Goal: Task Accomplishment & Management: Manage account settings

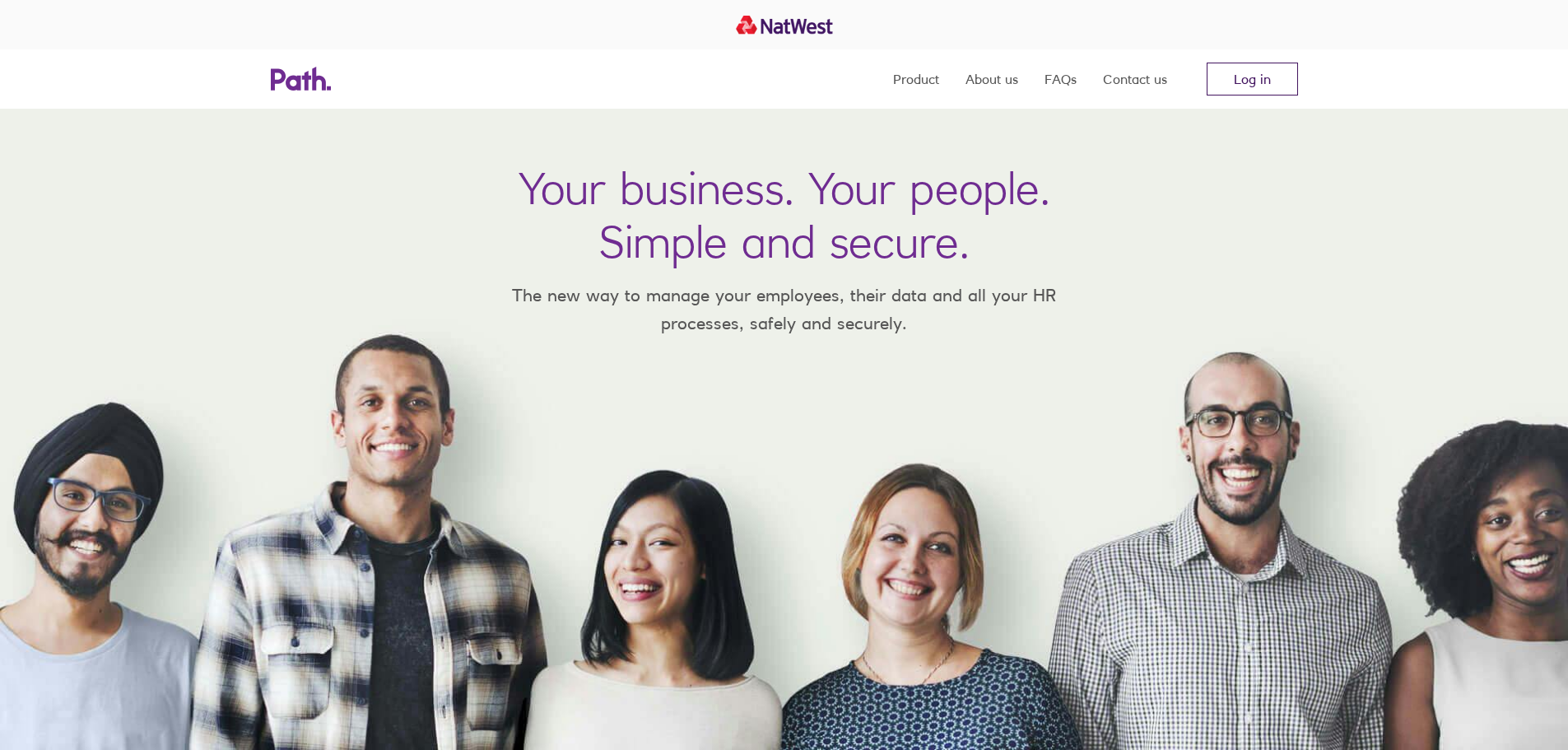
click at [1251, 76] on link "Log in" at bounding box center [1252, 78] width 92 height 33
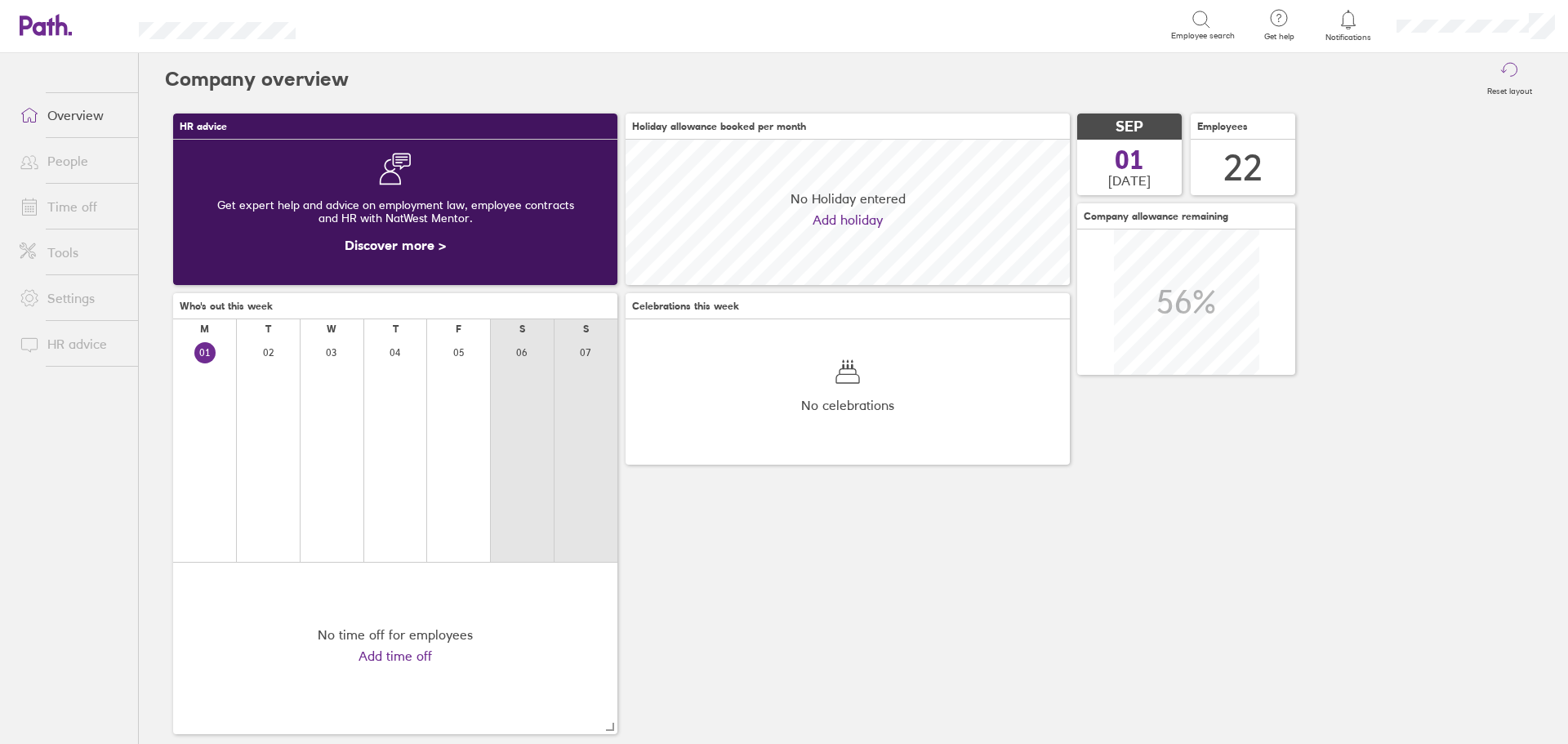
scroll to position [145, 445]
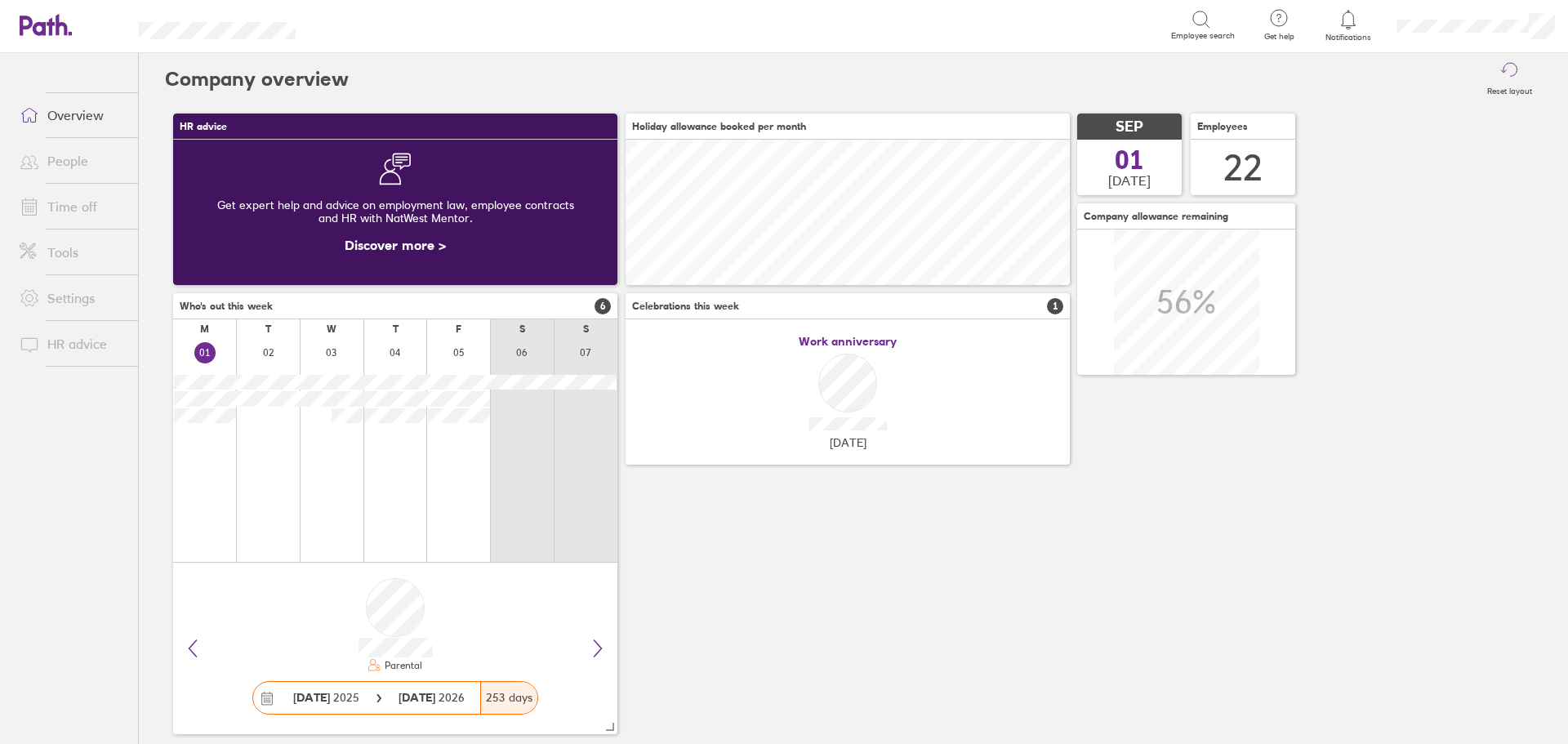
click at [1052, 306] on span "1" at bounding box center [1054, 305] width 16 height 16
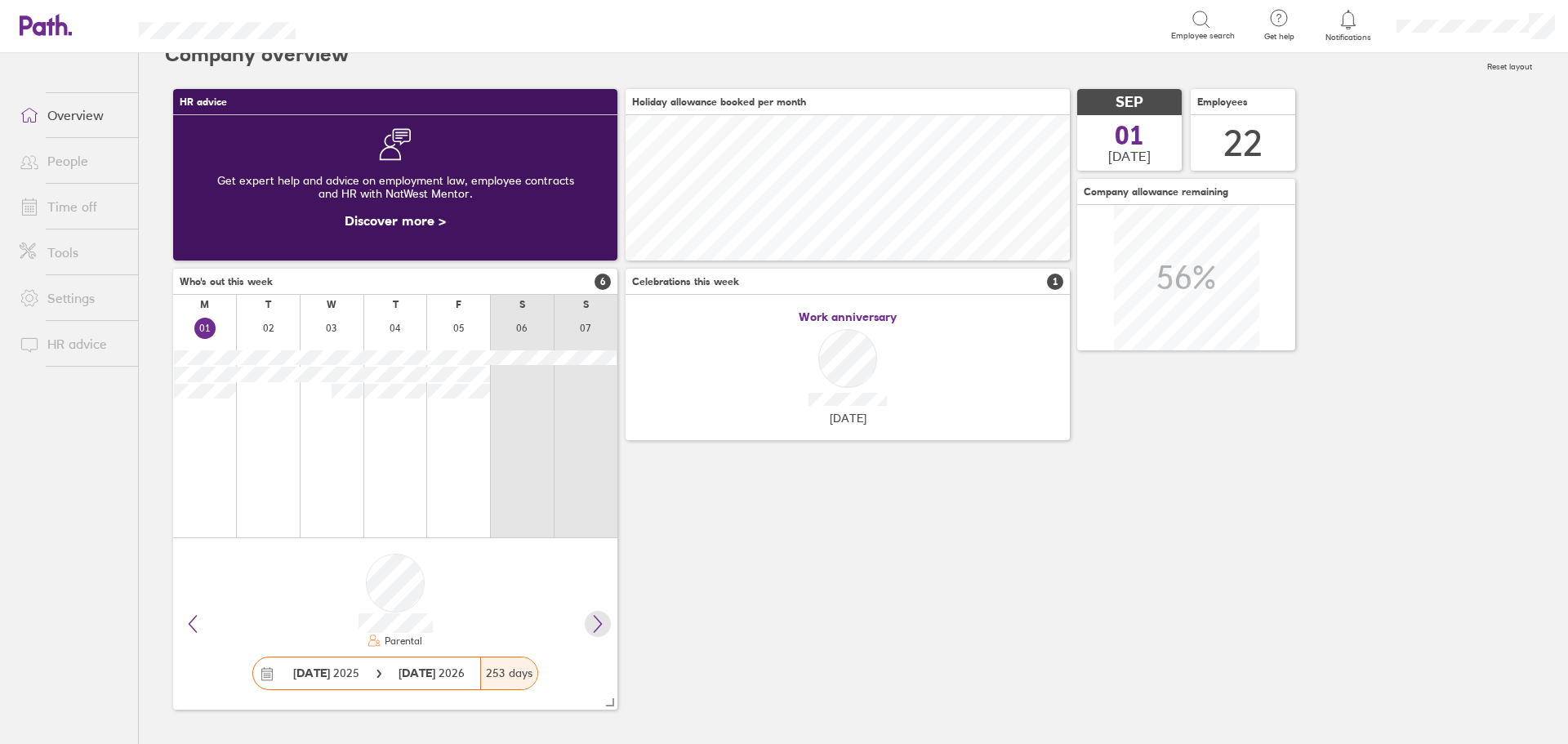
click at [601, 626] on icon at bounding box center [597, 623] width 20 height 20
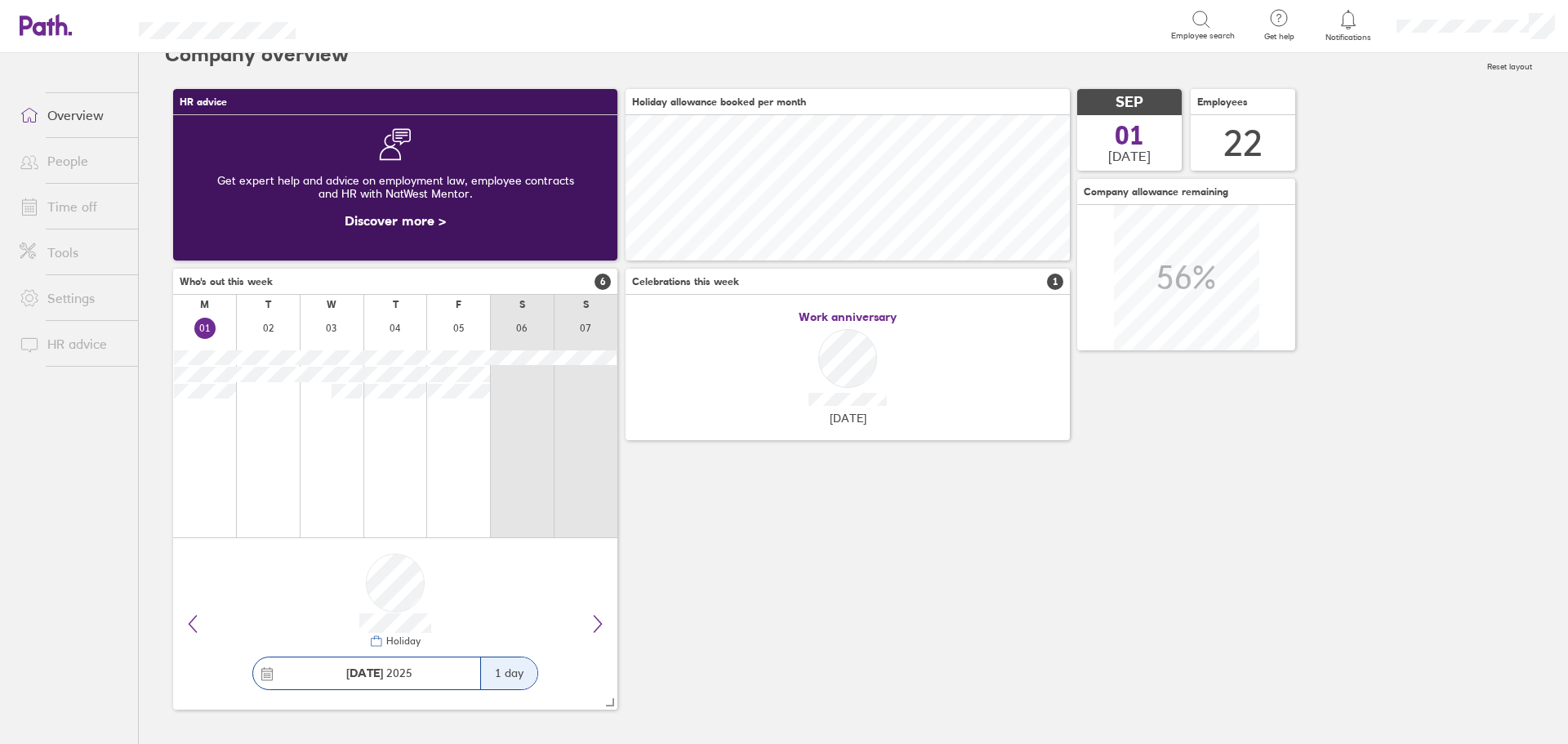
click at [80, 168] on link "People" at bounding box center [72, 160] width 131 height 33
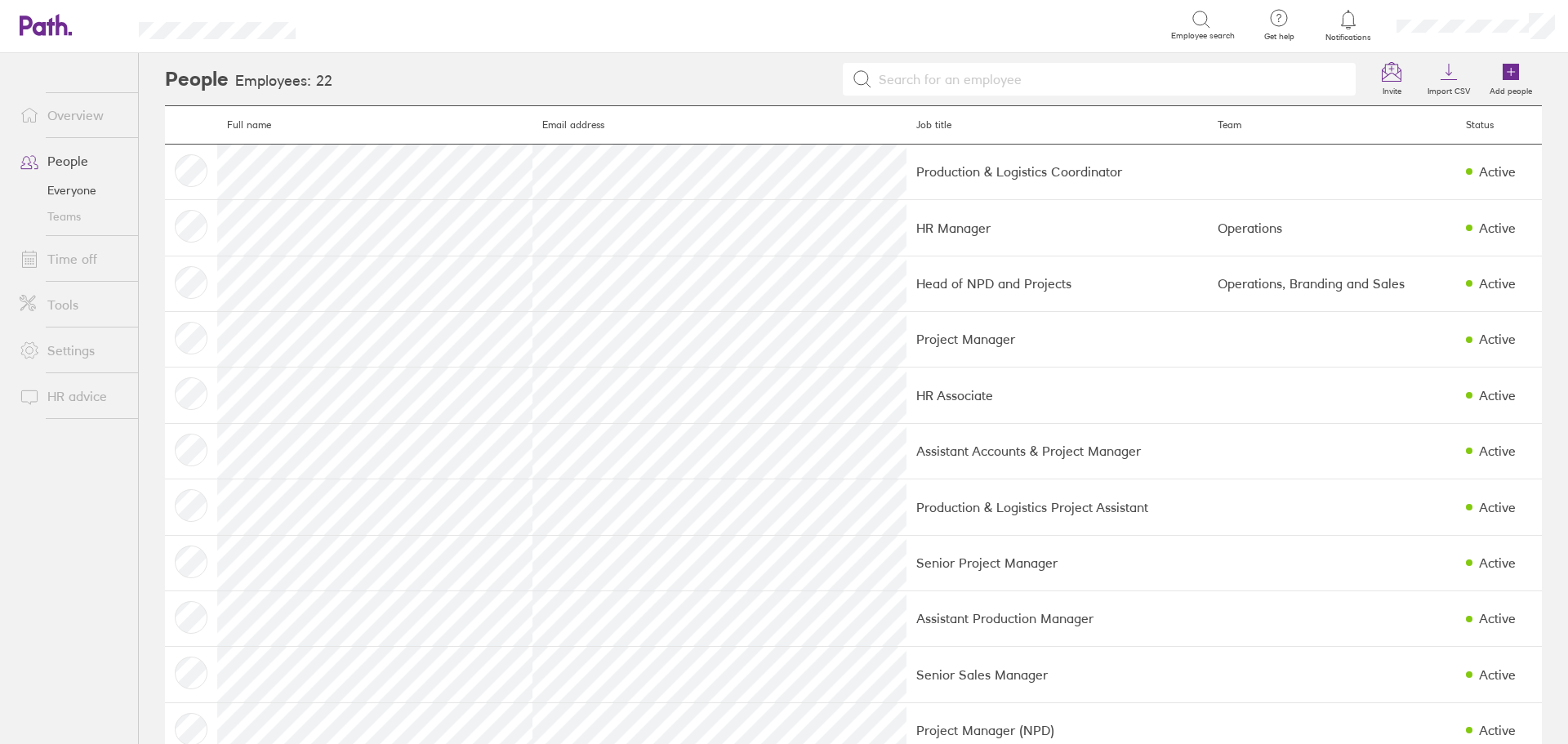
click at [72, 244] on link "Time off" at bounding box center [72, 258] width 131 height 33
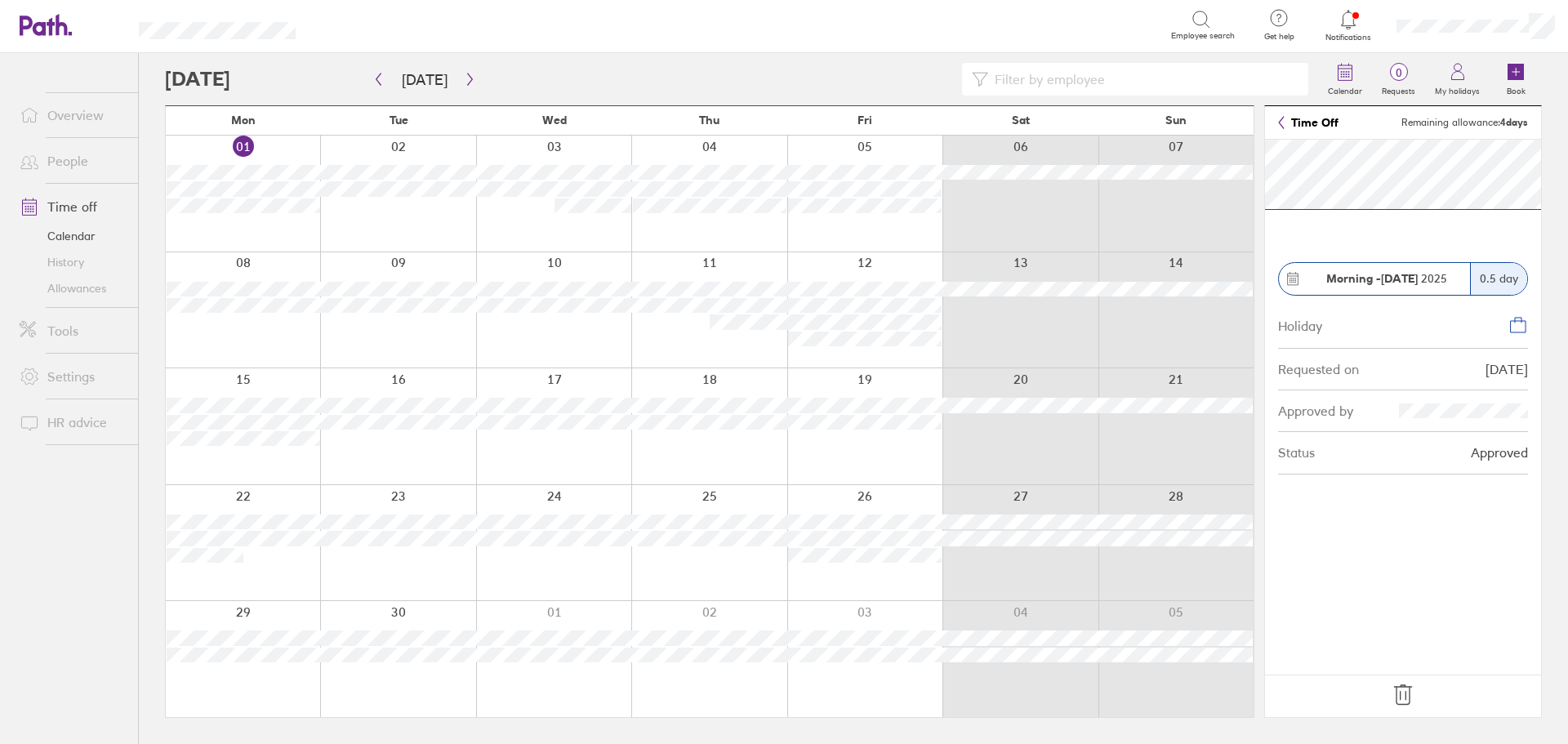
click at [1304, 128] on link "Time Off" at bounding box center [1308, 123] width 61 height 13
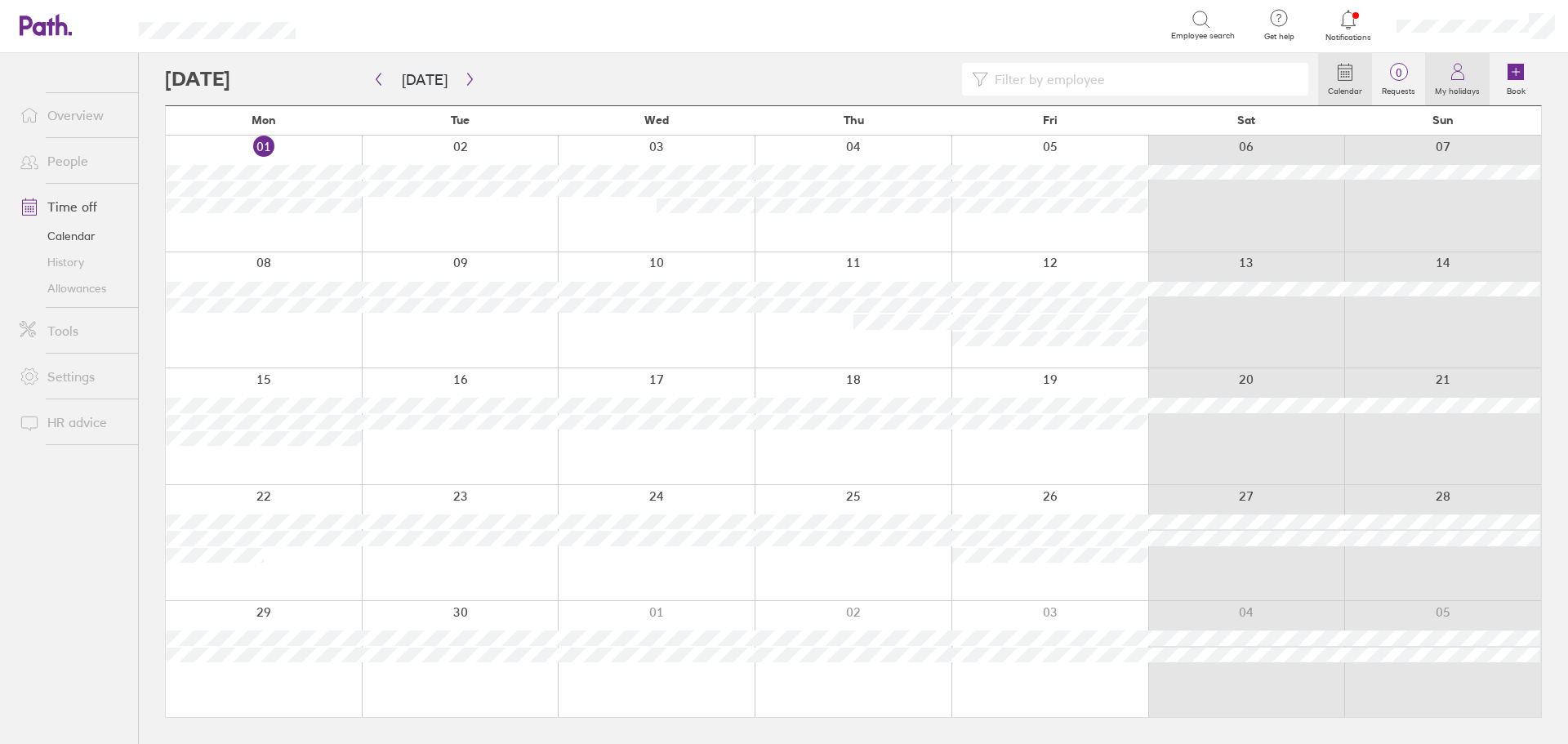
drag, startPoint x: 1465, startPoint y: 80, endPoint x: 1463, endPoint y: 95, distance: 15.1
click at [1465, 80] on icon at bounding box center [1458, 71] width 20 height 20
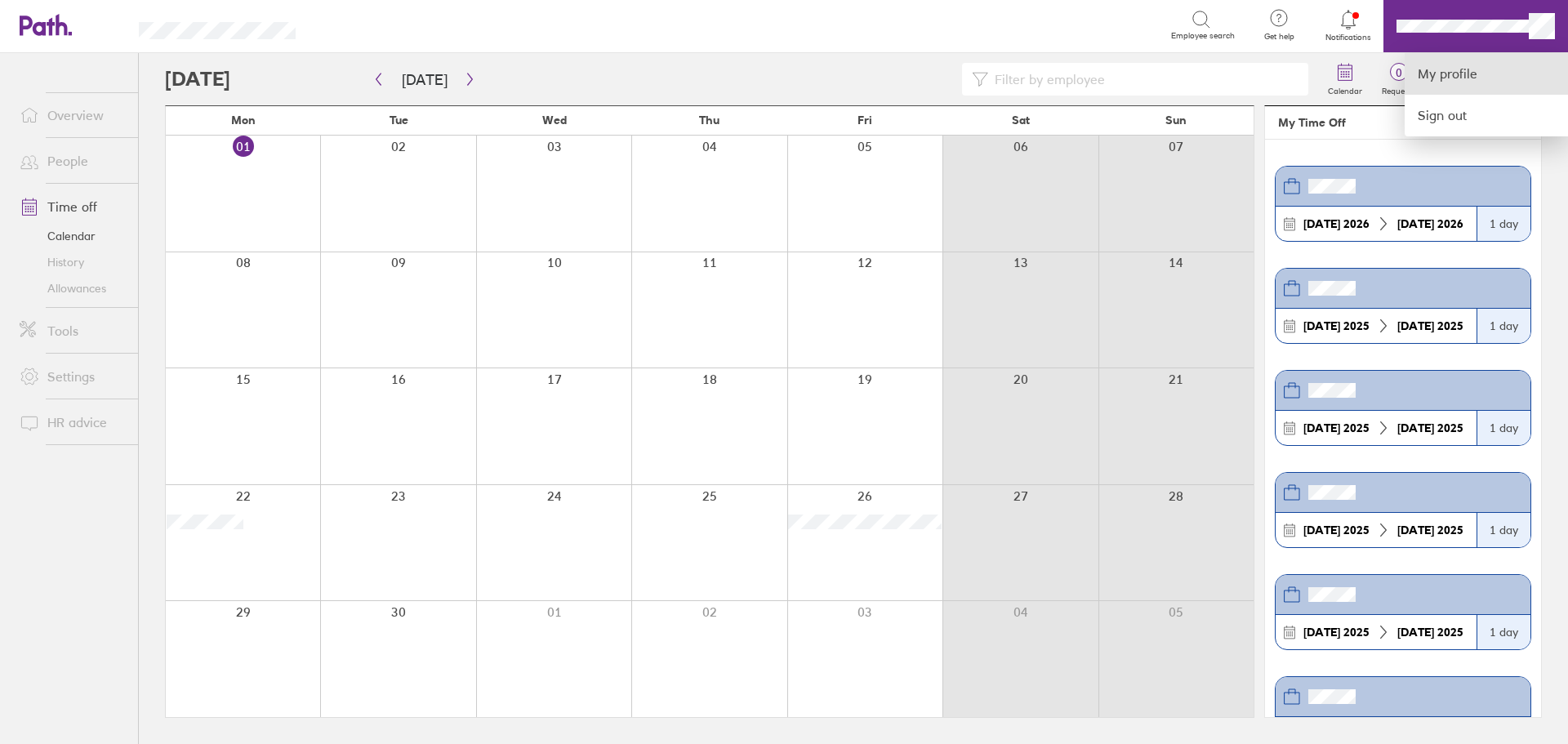
click at [1445, 79] on link "My profile" at bounding box center [1486, 74] width 163 height 41
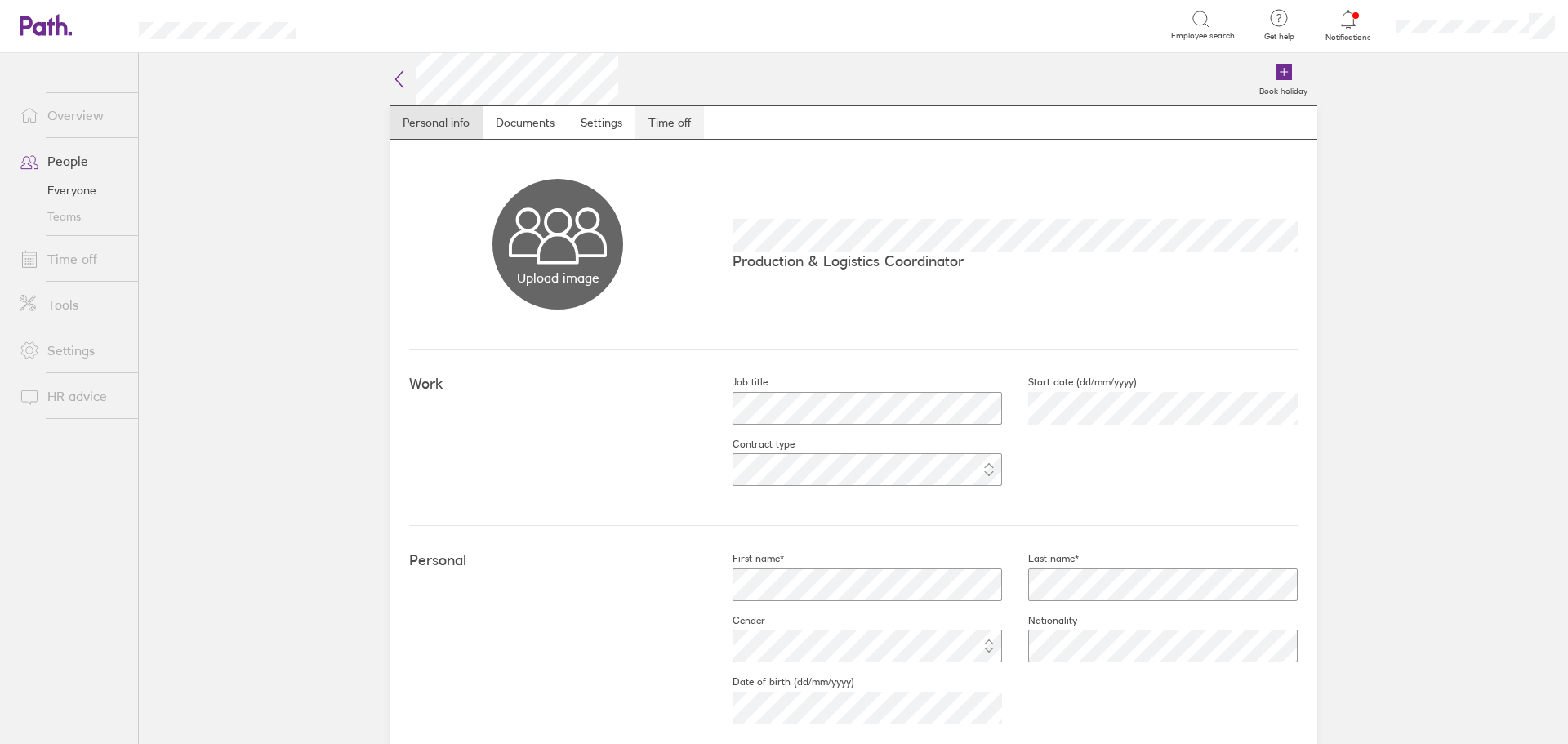
click at [669, 112] on link "Time off" at bounding box center [669, 122] width 68 height 33
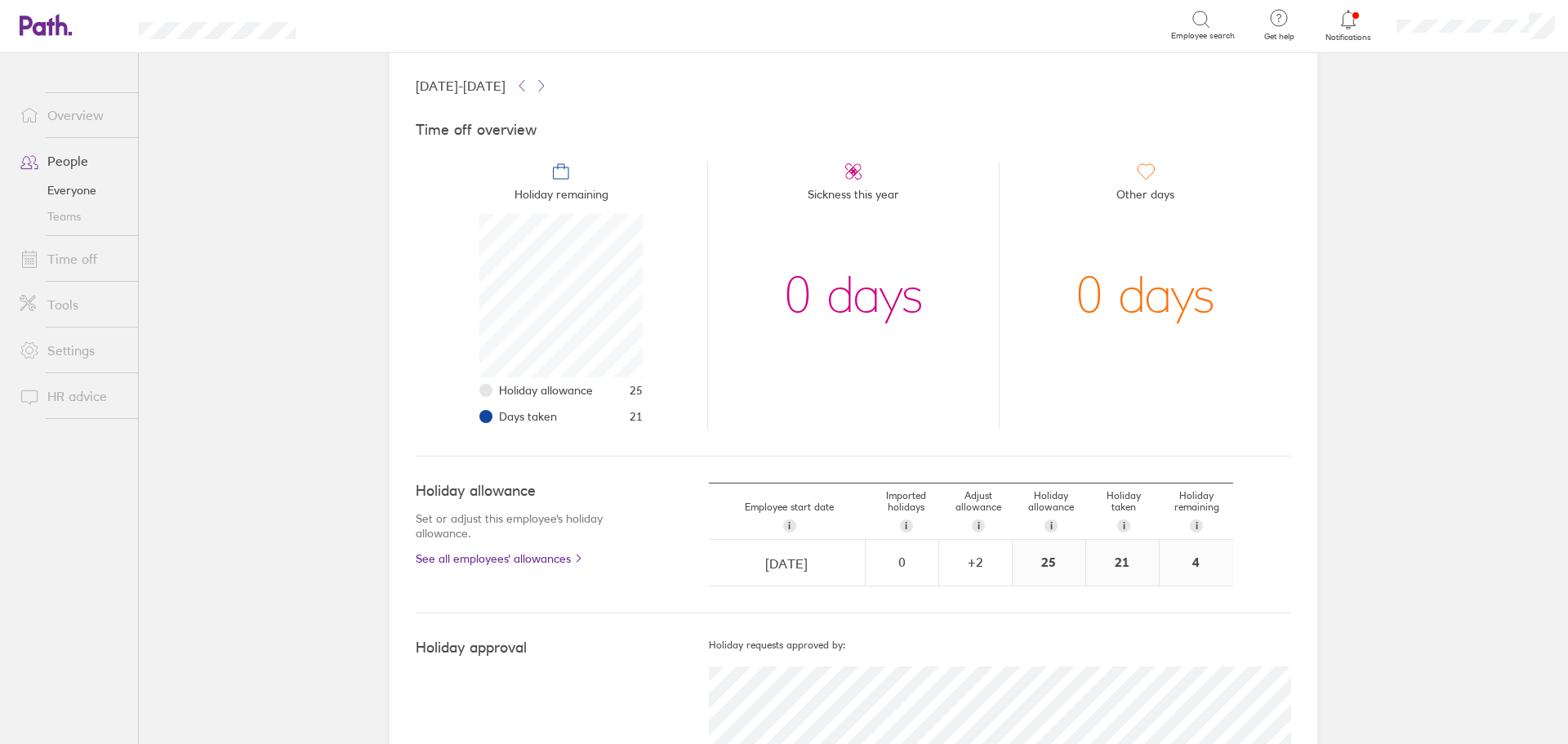
scroll to position [85, 0]
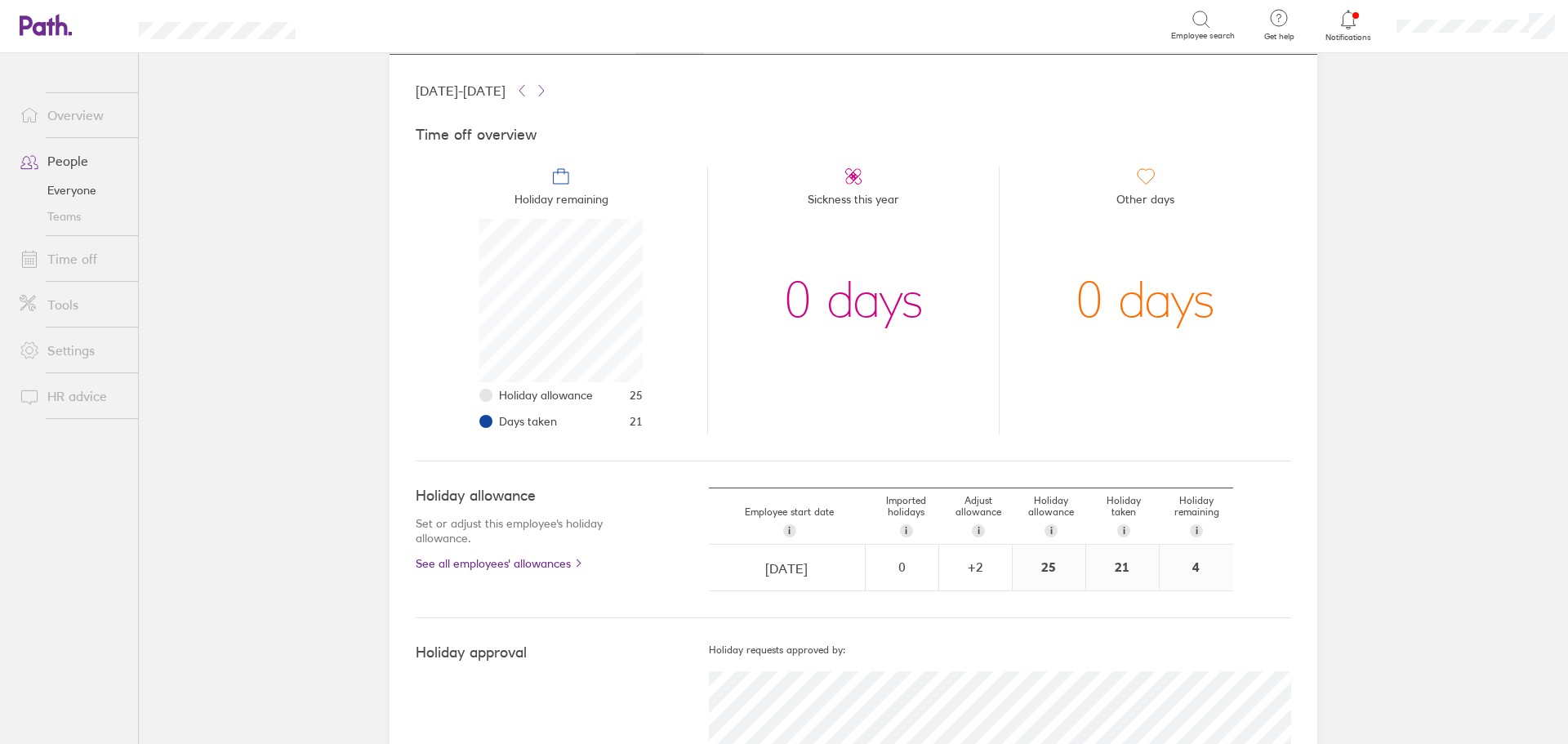
click at [66, 261] on link "Time off" at bounding box center [72, 258] width 131 height 33
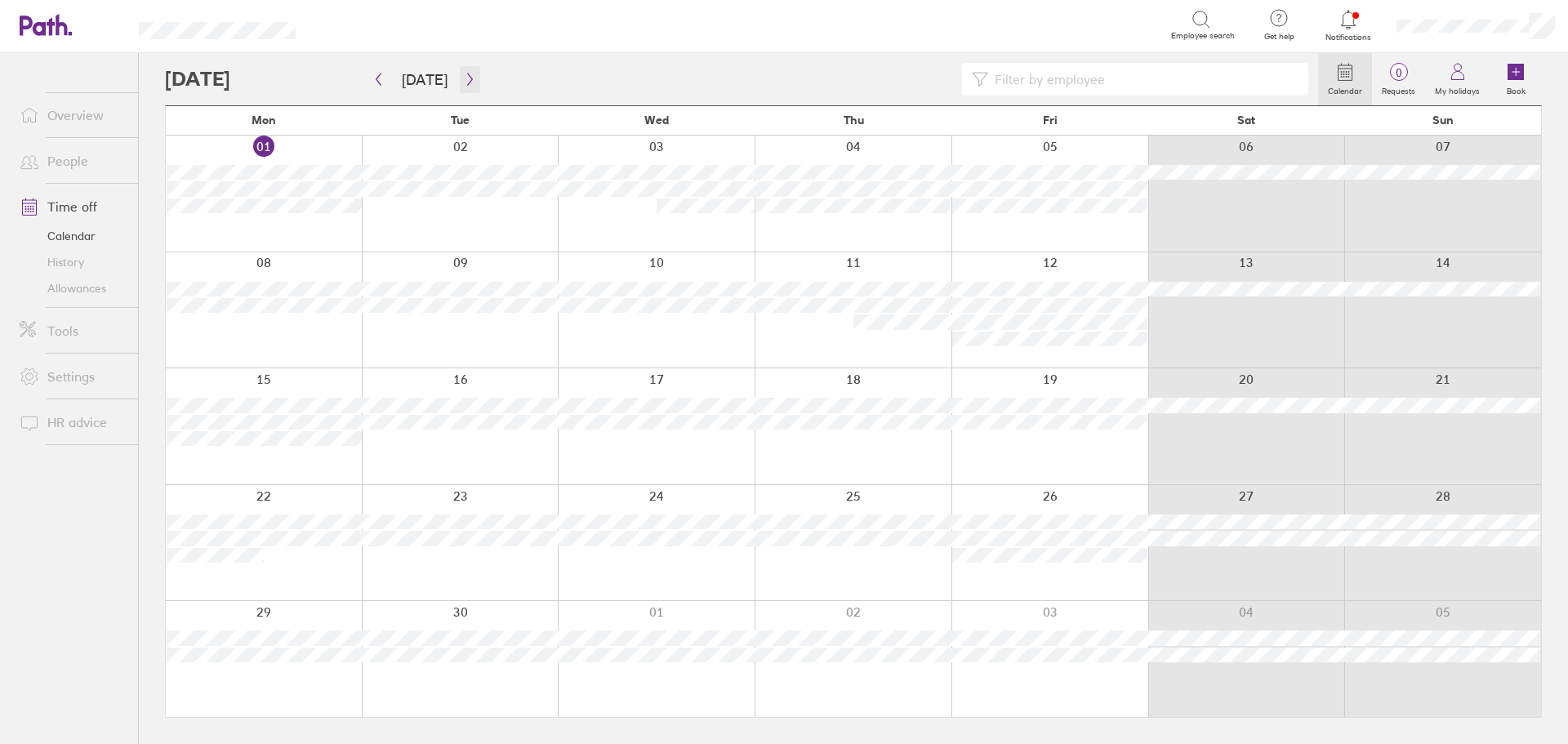
click at [464, 85] on icon "button" at bounding box center [470, 80] width 12 height 13
